Goal: Find specific page/section: Find specific page/section

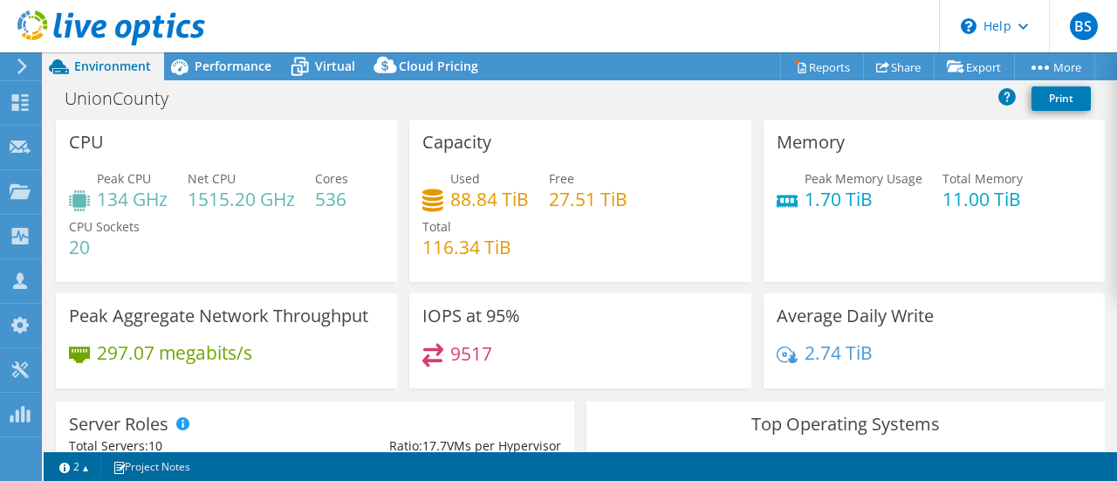
select select "USD"
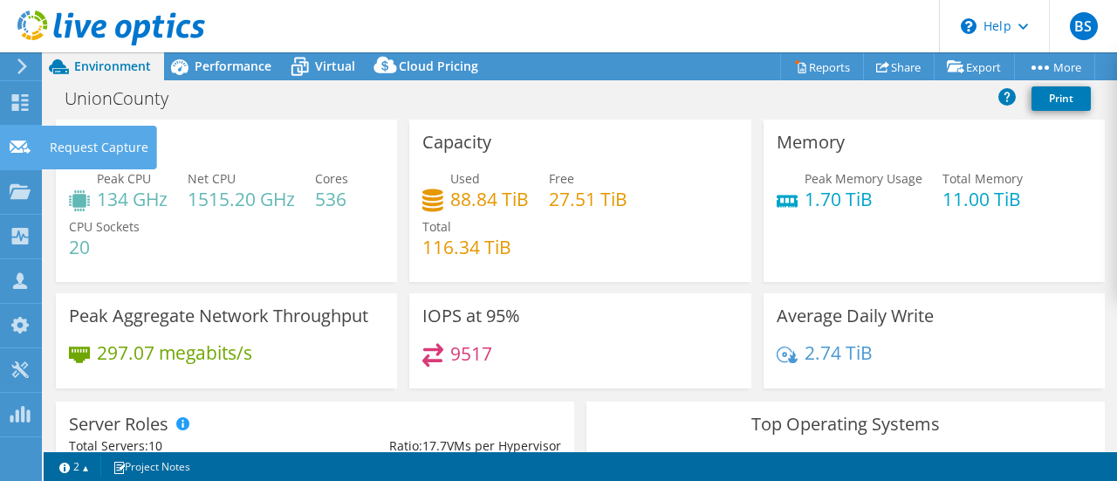
click at [28, 154] on icon at bounding box center [20, 147] width 21 height 17
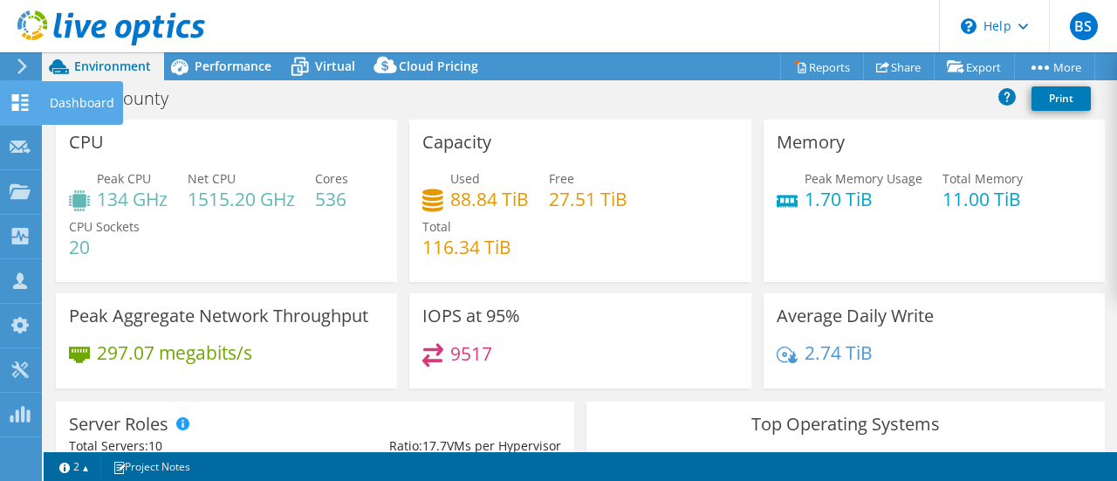
click at [24, 106] on icon at bounding box center [20, 102] width 21 height 17
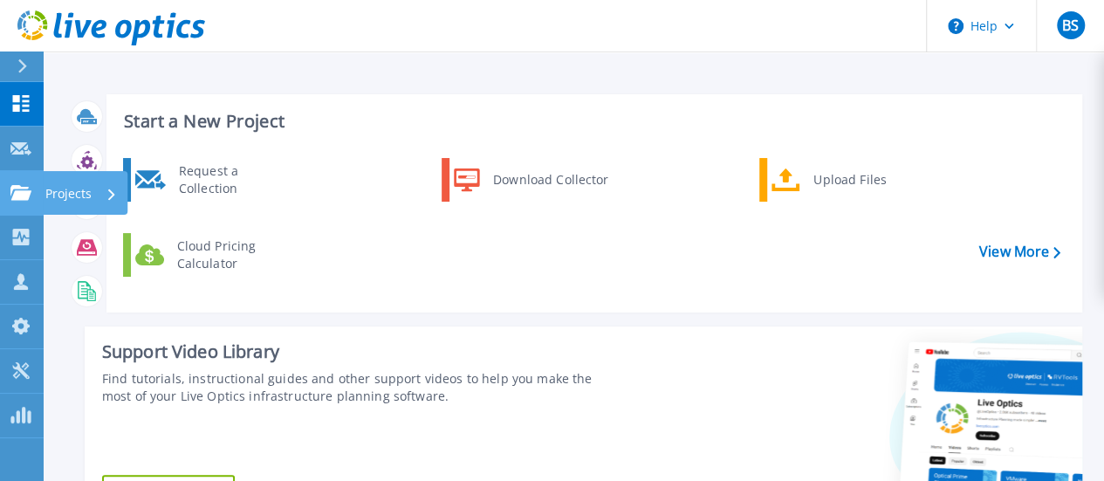
click at [16, 193] on icon at bounding box center [20, 192] width 21 height 15
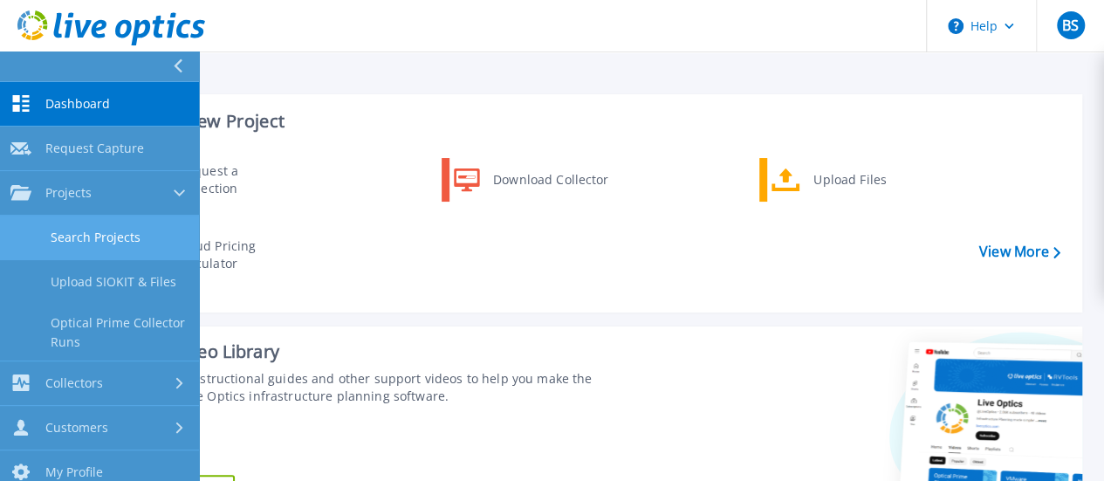
click at [34, 230] on link "Search Projects" at bounding box center [99, 238] width 199 height 45
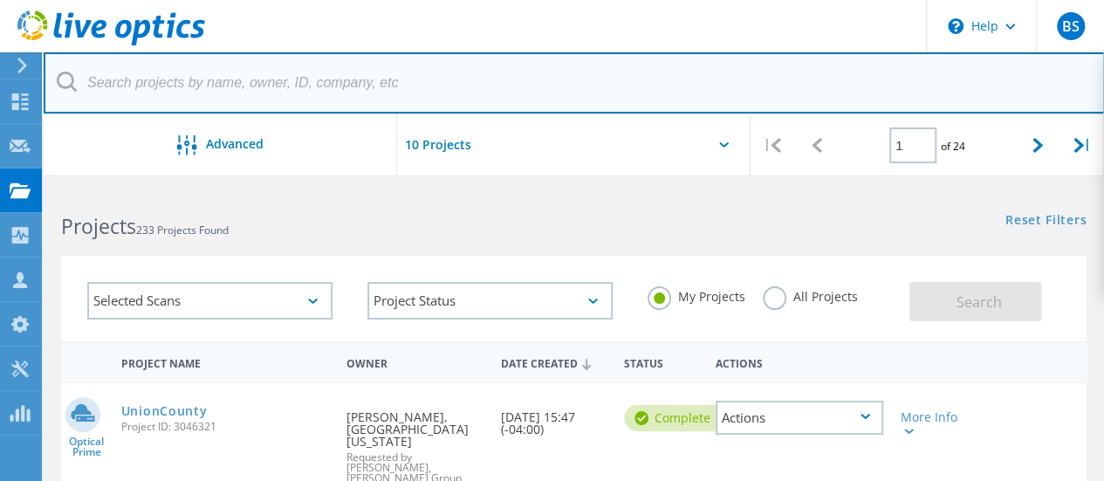
click at [176, 80] on input "text" at bounding box center [574, 82] width 1061 height 61
type input "d"
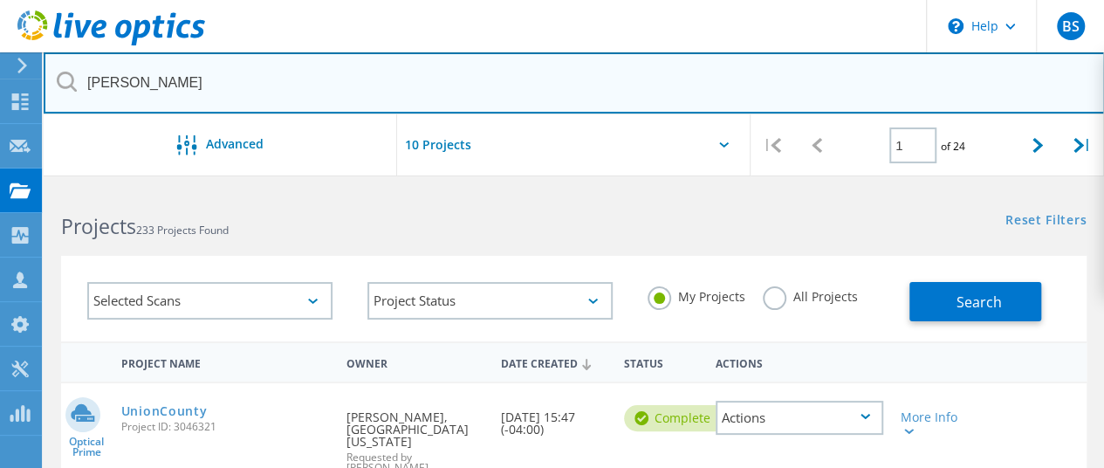
type input "Ed Staub"
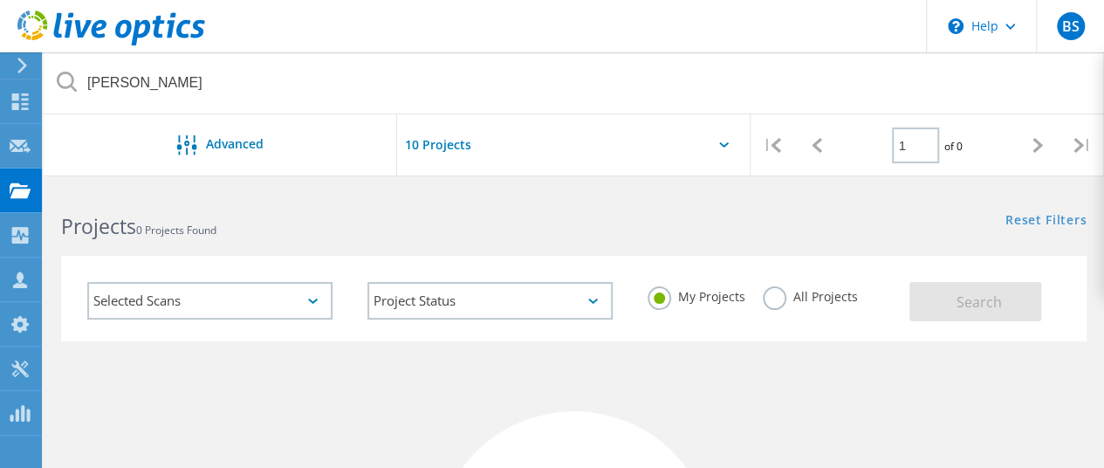
click at [766, 294] on label "All Projects" at bounding box center [810, 294] width 95 height 17
click at [0, 0] on input "All Projects" at bounding box center [0, 0] width 0 height 0
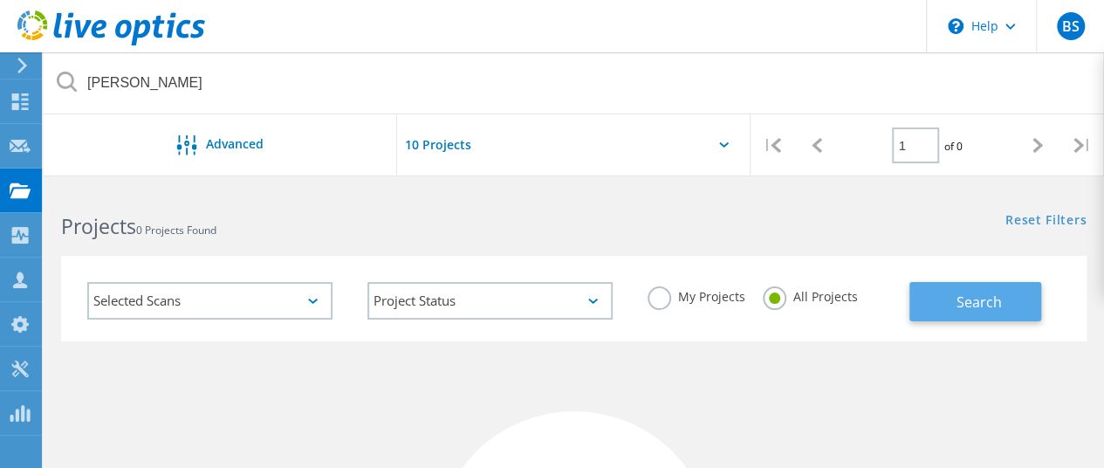
click at [930, 296] on button "Search" at bounding box center [975, 301] width 132 height 39
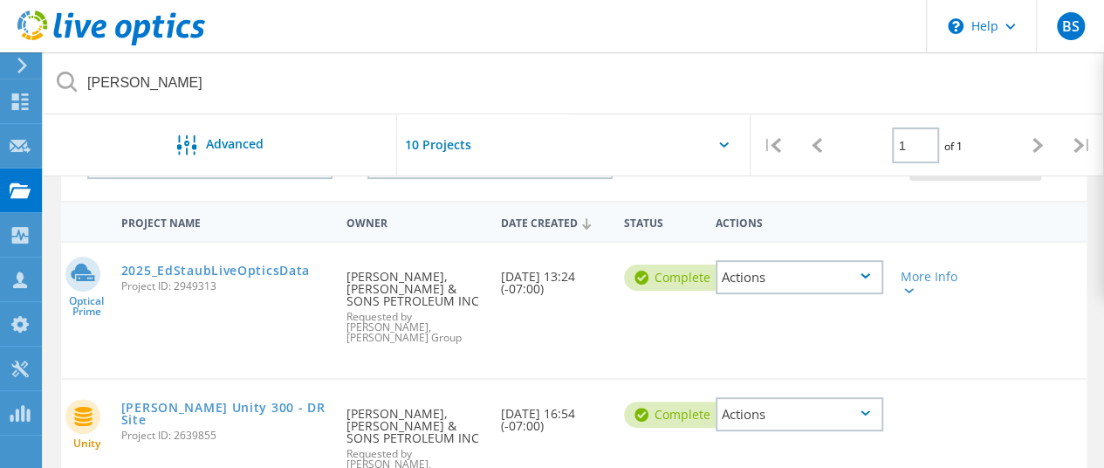
scroll to position [175, 0]
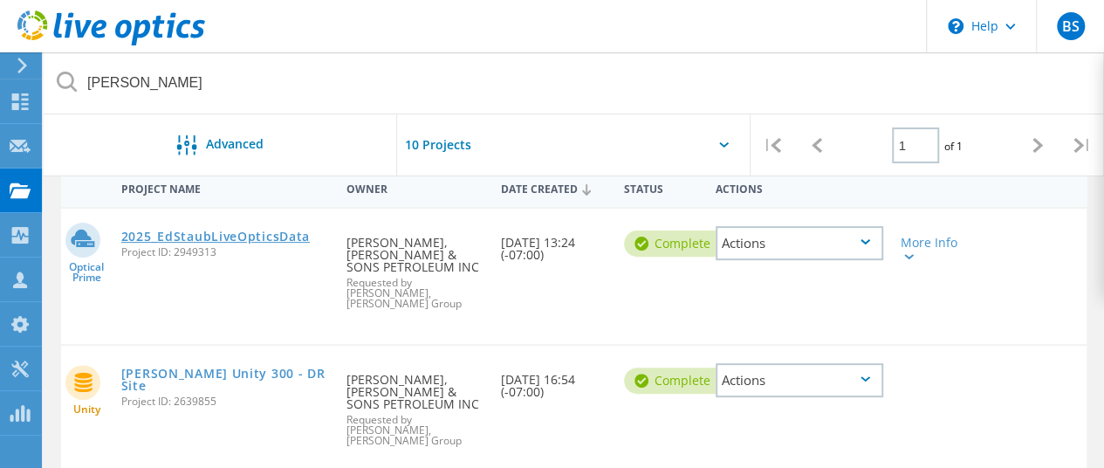
click at [244, 231] on link "2025_EdStaubLiveOpticsData" at bounding box center [215, 236] width 189 height 12
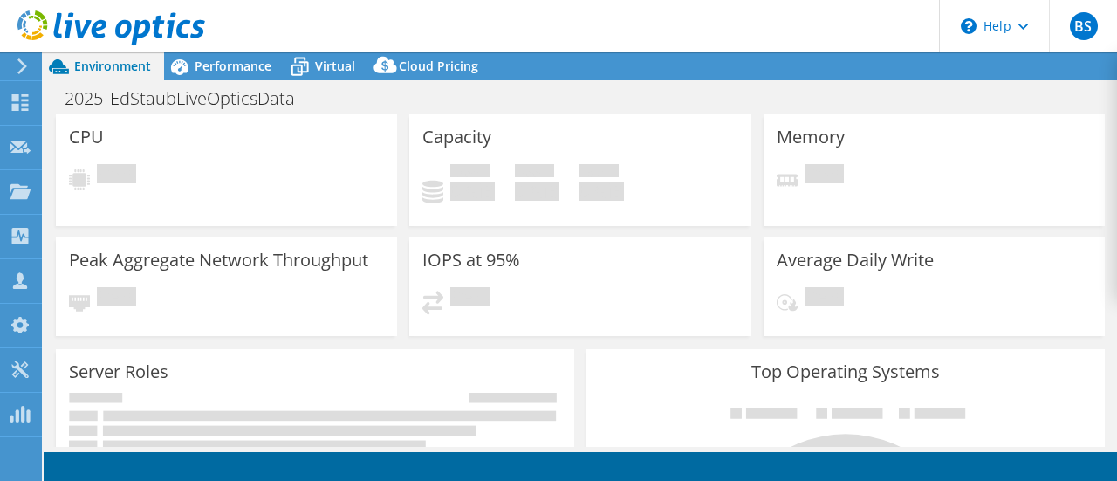
select select "USD"
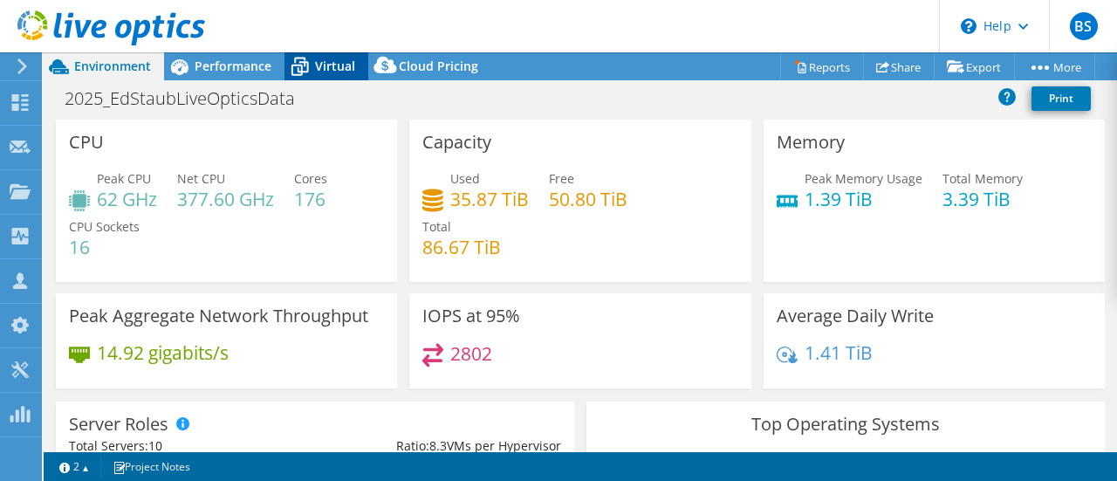
click at [333, 62] on span "Virtual" at bounding box center [335, 66] width 40 height 17
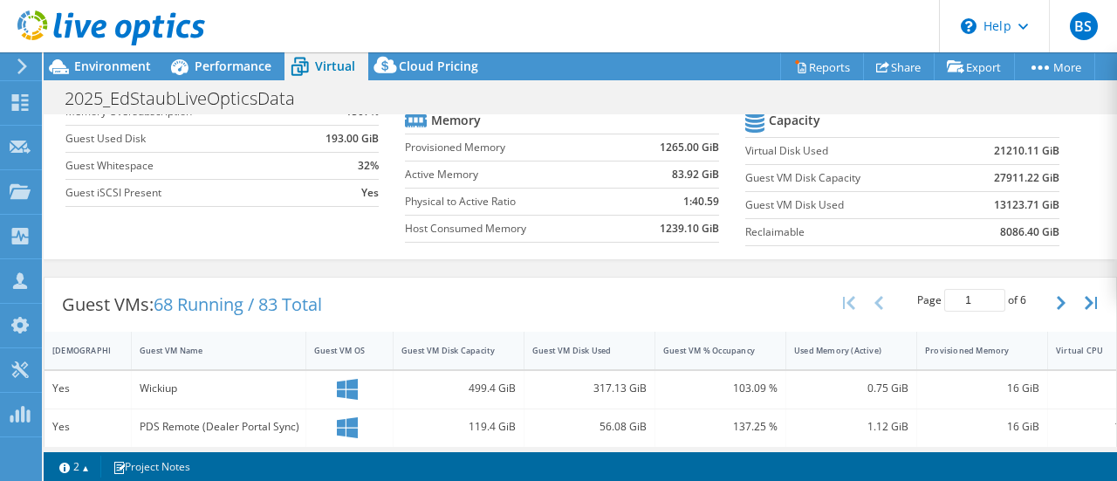
scroll to position [262, 0]
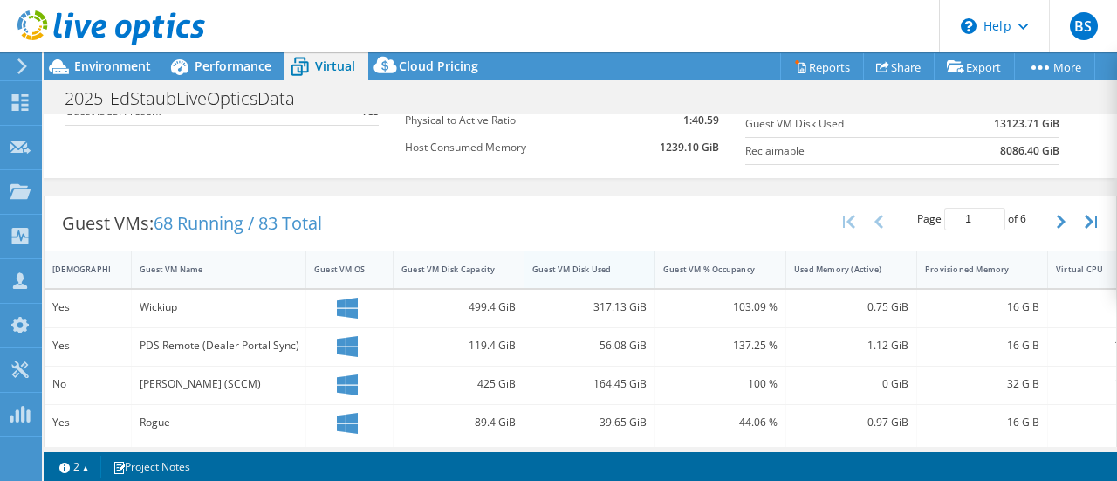
click at [578, 264] on div "Guest VM Disk Used" at bounding box center [578, 269] width 93 height 11
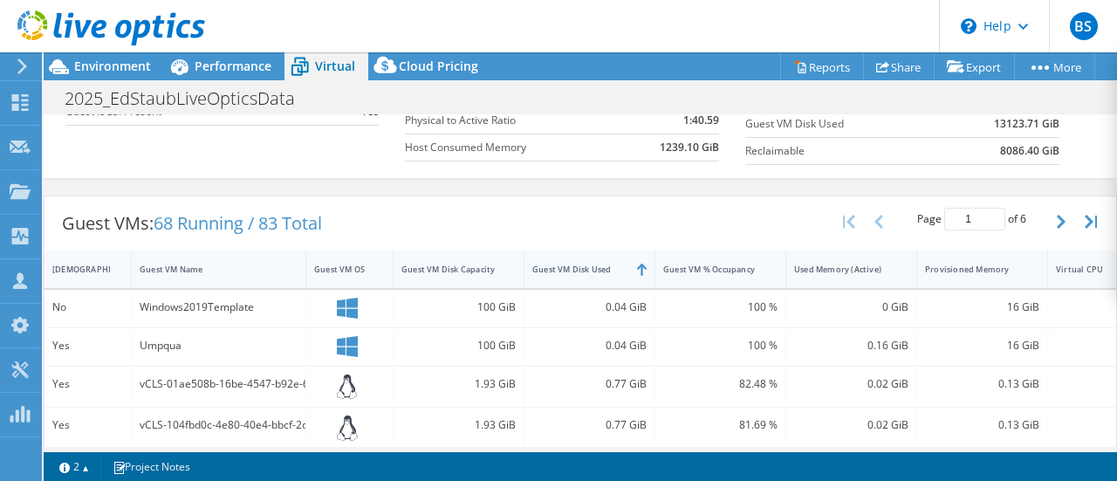
click at [578, 264] on div "Guest VM Disk Used" at bounding box center [578, 269] width 93 height 11
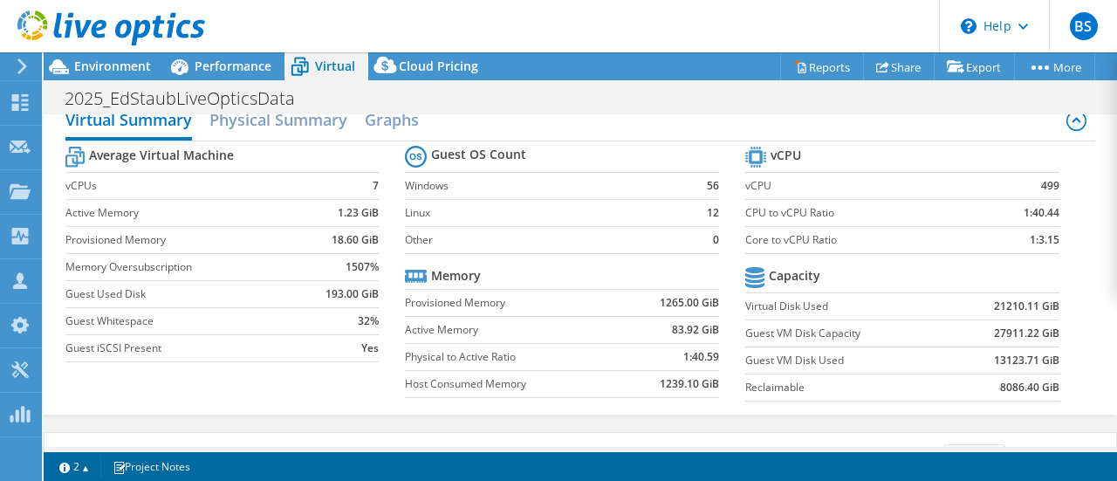
scroll to position [0, 0]
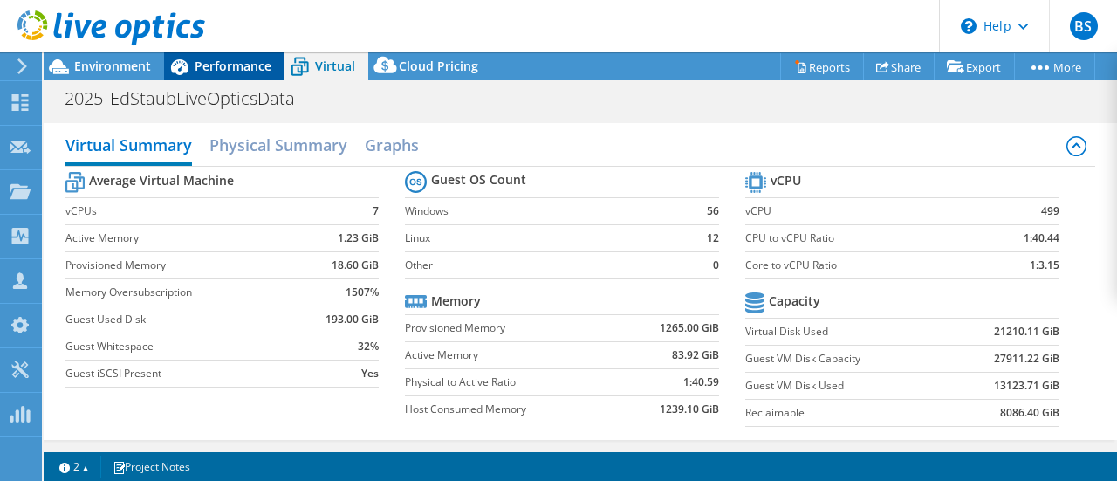
click at [246, 66] on span "Performance" at bounding box center [233, 66] width 77 height 17
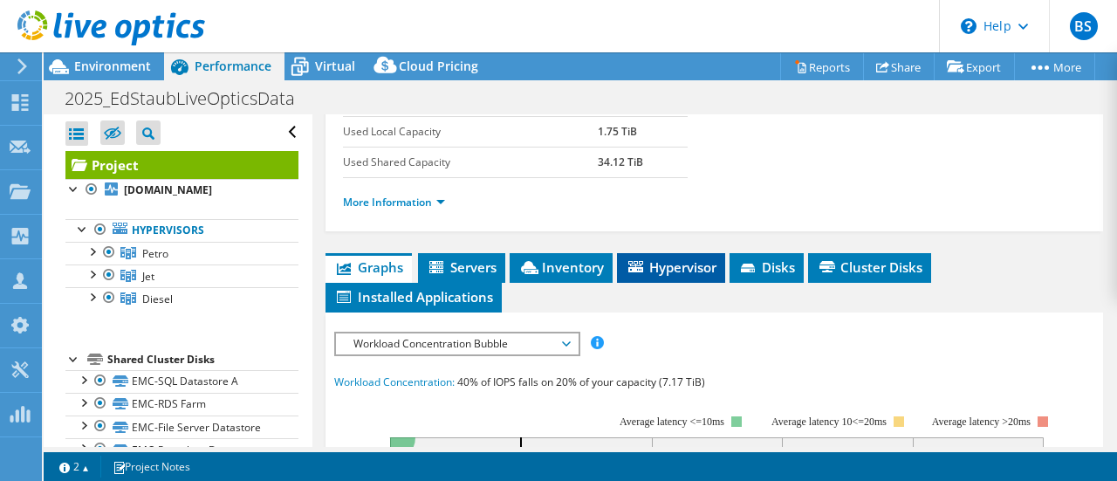
scroll to position [349, 0]
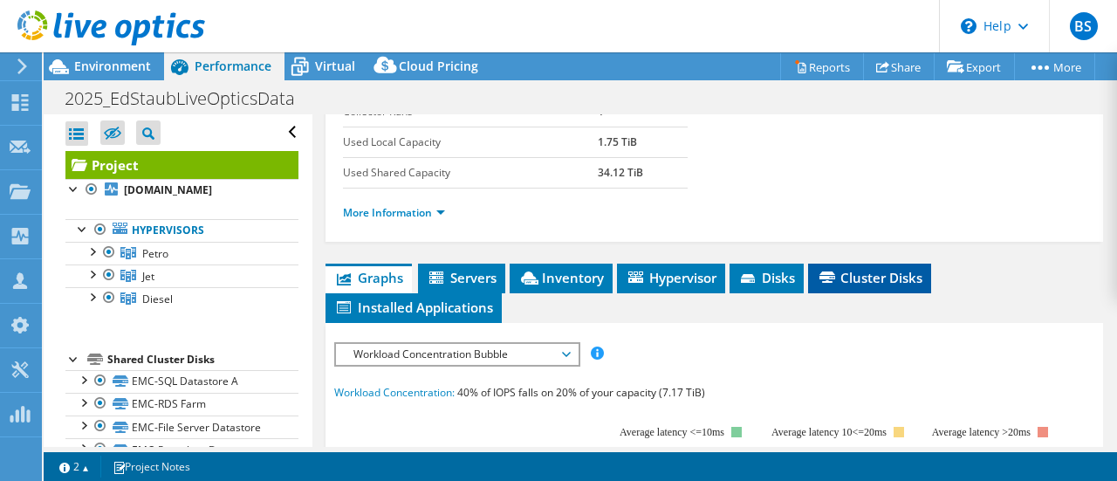
click at [848, 272] on span "Cluster Disks" at bounding box center [870, 277] width 106 height 17
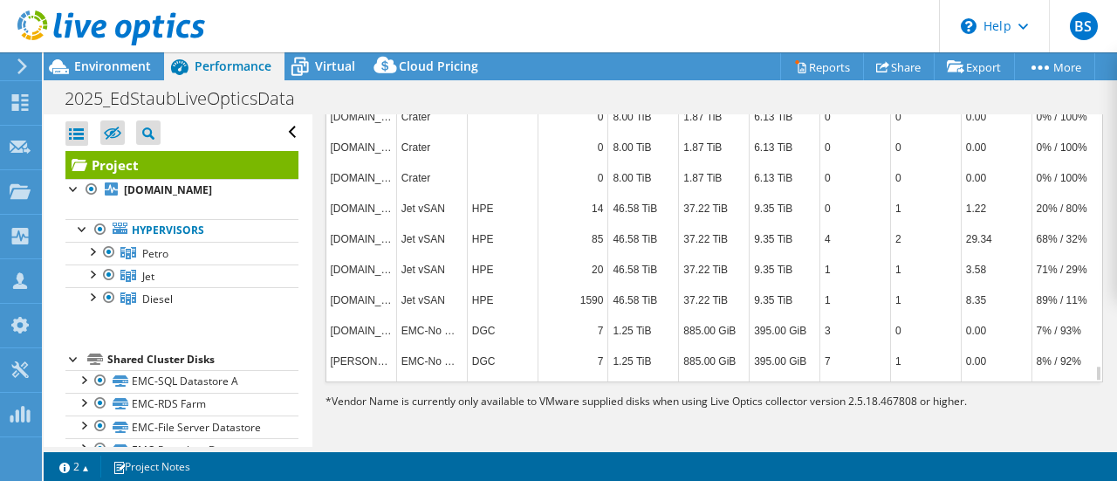
scroll to position [4409, 0]
